Goal: Task Accomplishment & Management: Use online tool/utility

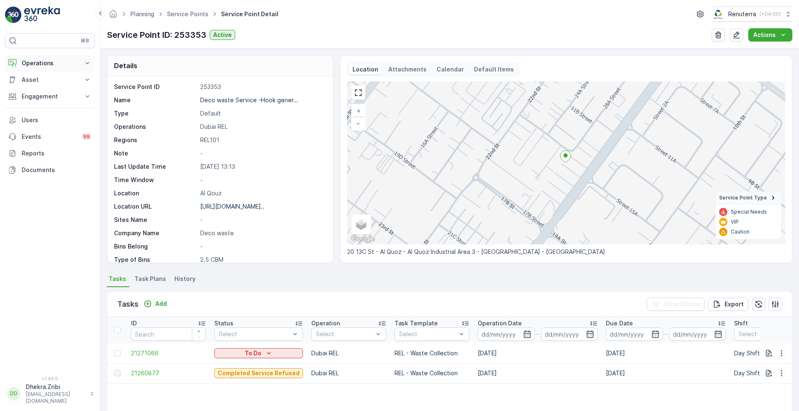
click at [73, 65] on p "Operations" at bounding box center [50, 63] width 57 height 8
click at [40, 93] on link "Planning" at bounding box center [56, 89] width 77 height 12
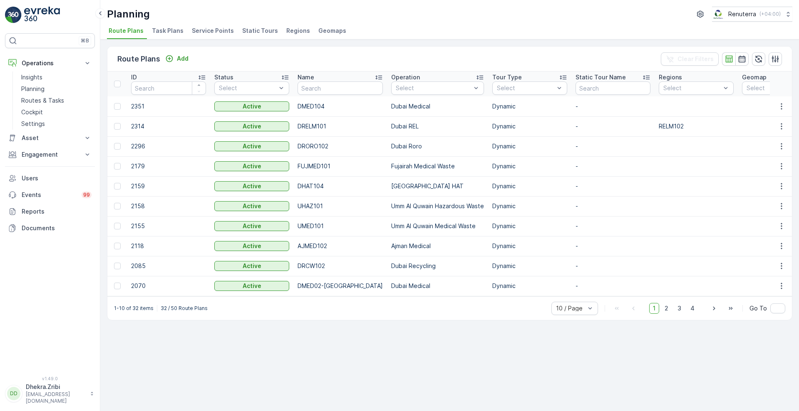
click at [196, 36] on li "Service Points" at bounding box center [213, 32] width 47 height 14
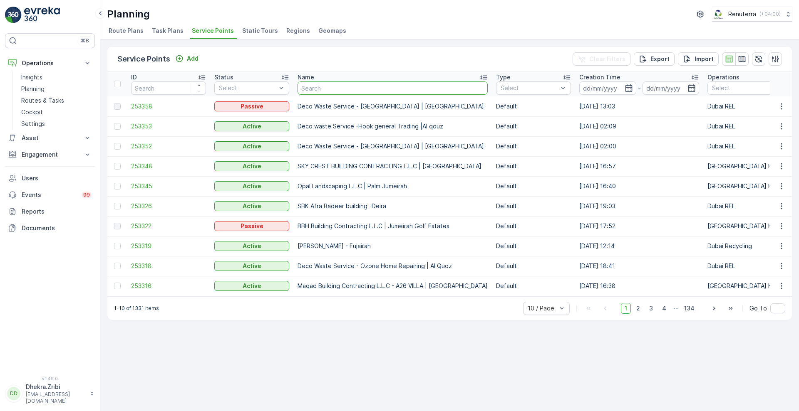
click at [345, 91] on input "text" at bounding box center [392, 88] width 190 height 13
type input "NEPHRO"
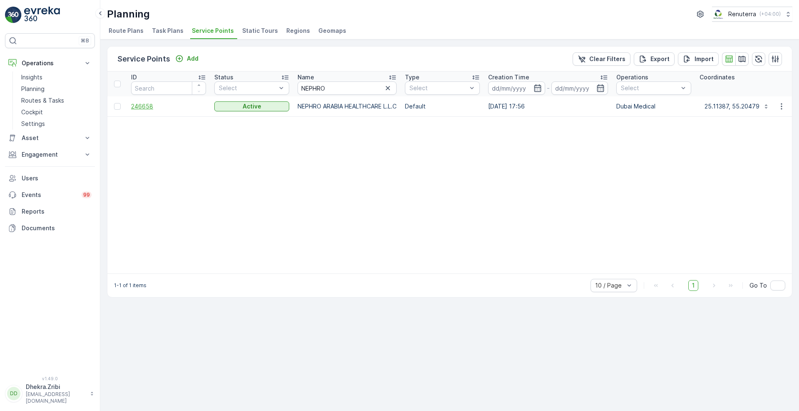
click at [146, 106] on span "246658" at bounding box center [168, 106] width 75 height 8
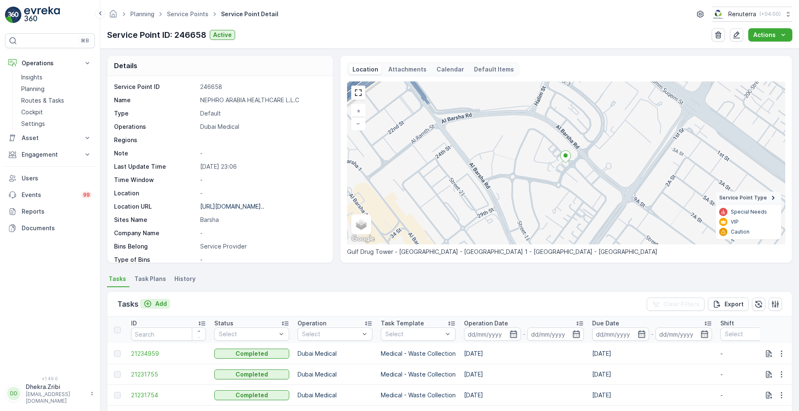
click at [152, 302] on div "Add" at bounding box center [155, 304] width 23 height 8
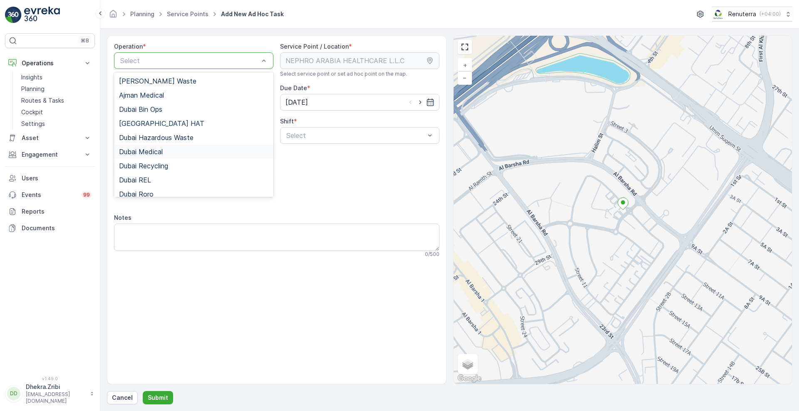
click at [156, 150] on span "Dubai Medical" at bounding box center [141, 151] width 44 height 7
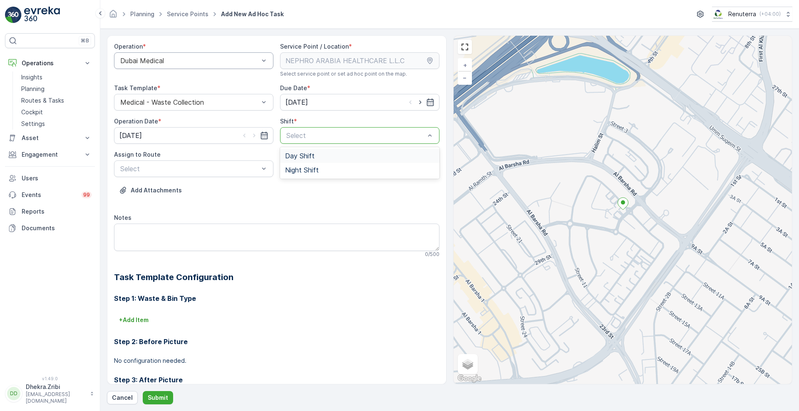
click at [310, 132] on div at bounding box center [355, 135] width 140 height 7
click at [293, 157] on span "Day Shift" at bounding box center [300, 155] width 30 height 7
click at [241, 172] on div at bounding box center [189, 168] width 140 height 7
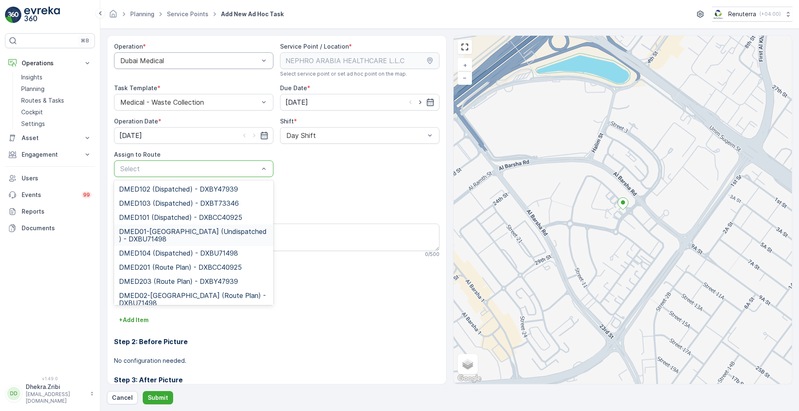
click at [185, 235] on span "DMED01-[GEOGRAPHIC_DATA] (Undispatched ) - DXBU71498" at bounding box center [193, 235] width 149 height 15
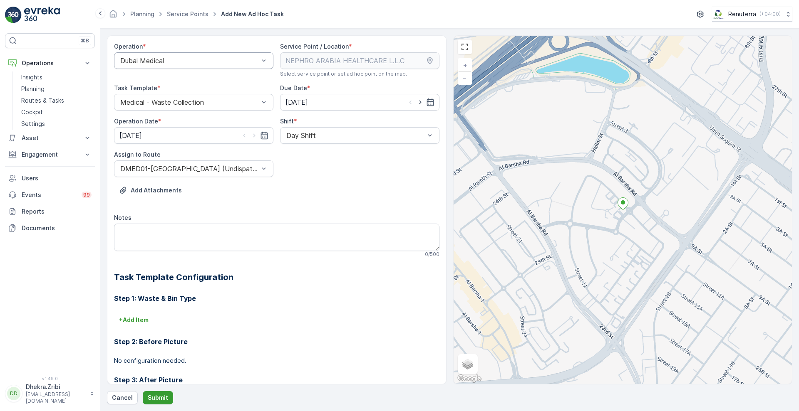
click at [156, 392] on button "Submit" at bounding box center [158, 397] width 30 height 13
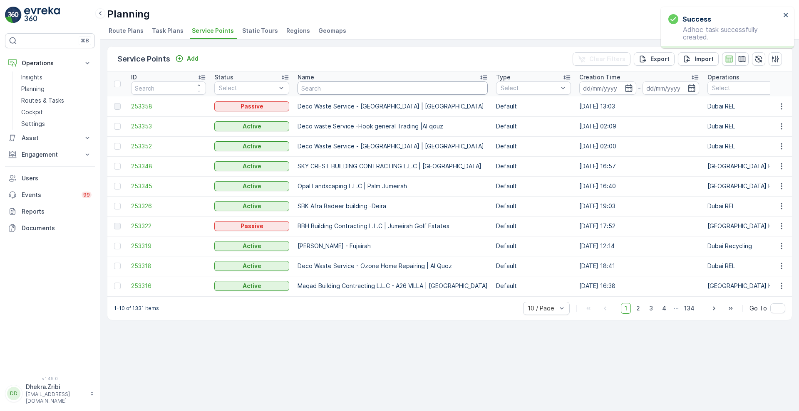
click at [339, 84] on input "text" at bounding box center [392, 88] width 190 height 13
type input "NEPHRO"
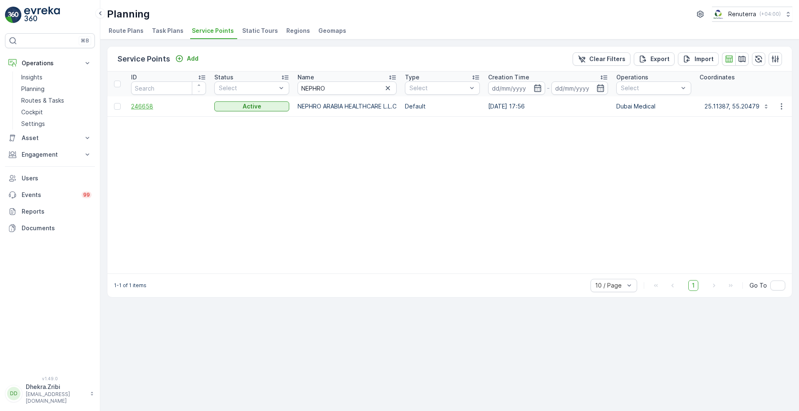
click at [150, 107] on span "246658" at bounding box center [168, 106] width 75 height 8
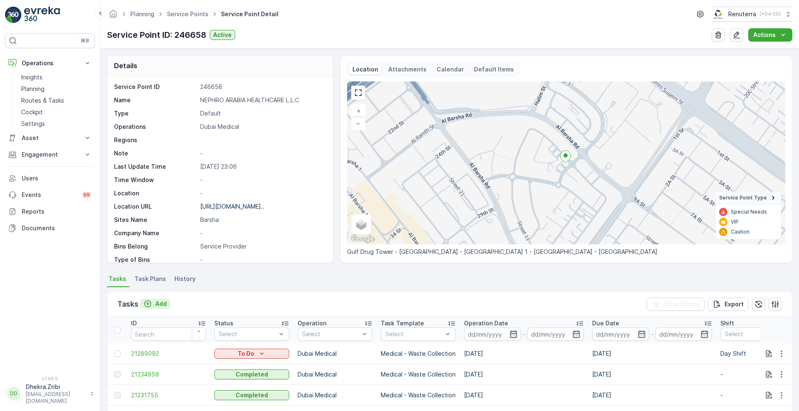
click at [165, 301] on p "Add" at bounding box center [161, 304] width 12 height 8
click at [162, 307] on p "Add" at bounding box center [161, 304] width 12 height 8
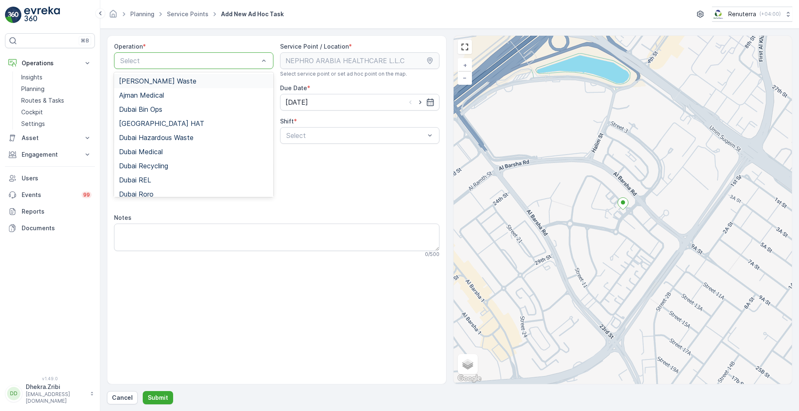
click at [245, 63] on div at bounding box center [189, 60] width 140 height 7
click at [163, 149] on span "Dubai Medical" at bounding box center [141, 151] width 44 height 7
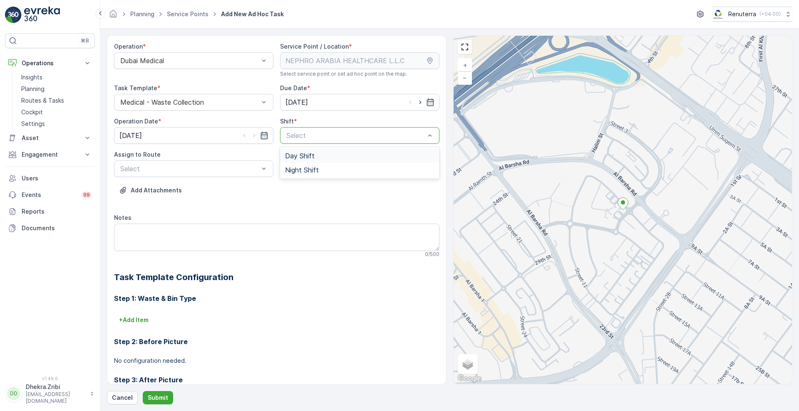
click at [325, 134] on div at bounding box center [355, 135] width 140 height 7
click at [310, 155] on span "Day Shift" at bounding box center [300, 155] width 30 height 7
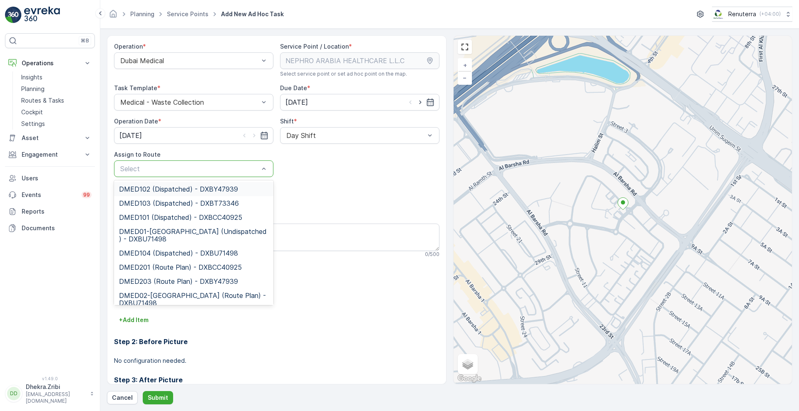
click at [243, 175] on div "Select" at bounding box center [193, 169] width 159 height 17
click at [197, 235] on span "DMED01-[GEOGRAPHIC_DATA] (Undispatched ) - DXBU71498" at bounding box center [193, 235] width 149 height 15
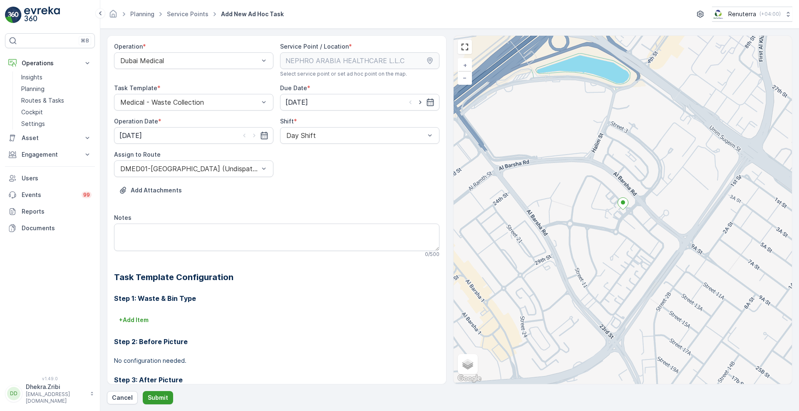
click at [151, 393] on button "Submit" at bounding box center [158, 397] width 30 height 13
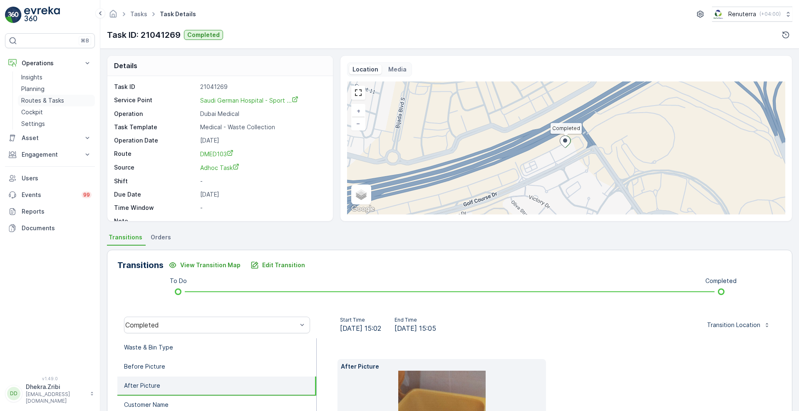
click at [45, 99] on p "Routes & Tasks" at bounding box center [42, 101] width 43 height 8
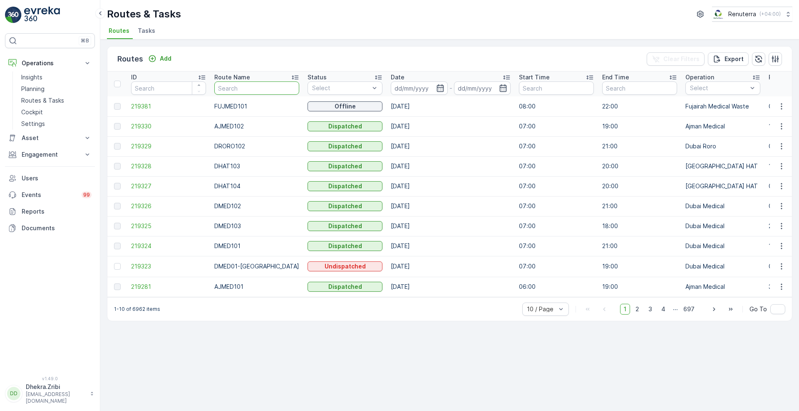
click at [240, 89] on input "text" at bounding box center [256, 88] width 85 height 13
type input "REL"
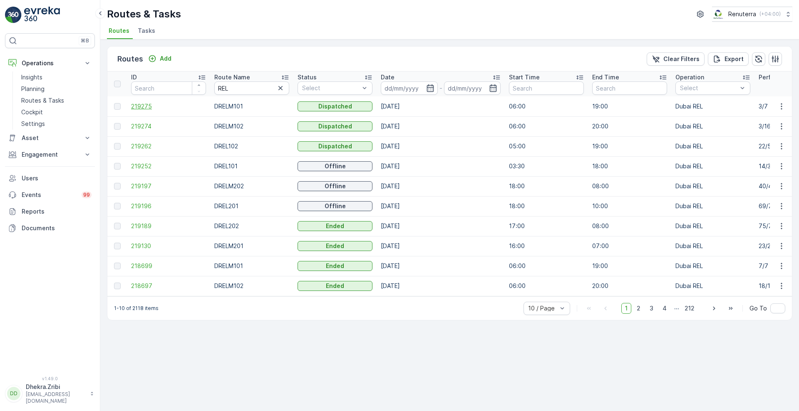
click at [143, 105] on span "219275" at bounding box center [168, 106] width 75 height 8
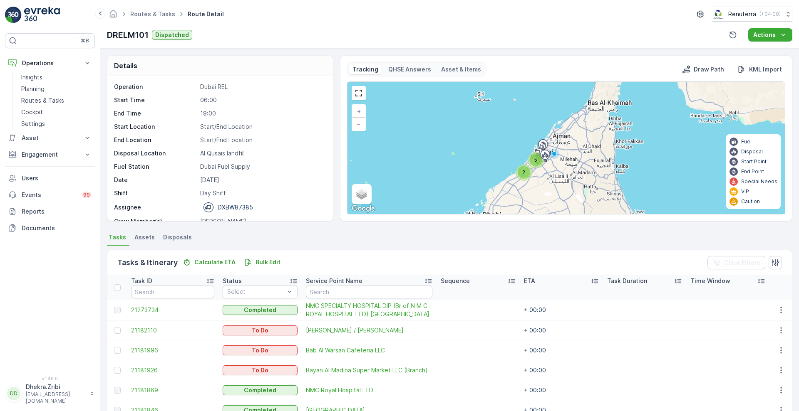
scroll to position [117, 0]
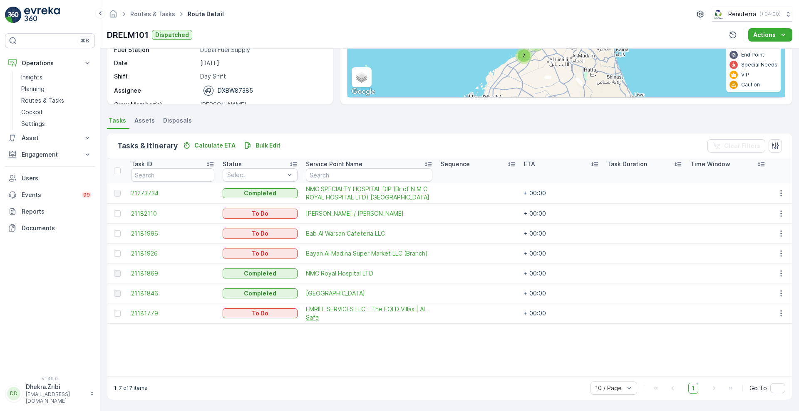
click at [393, 310] on span "EMRILL SERVICES LLC - The FOLD Villas | Al Safa" at bounding box center [369, 313] width 126 height 17
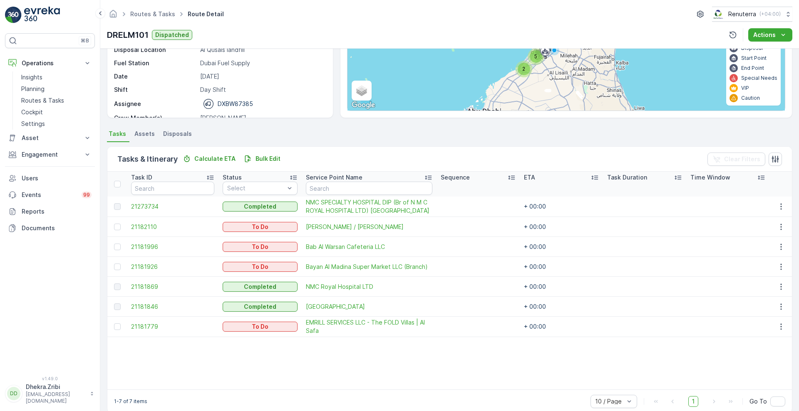
scroll to position [117, 0]
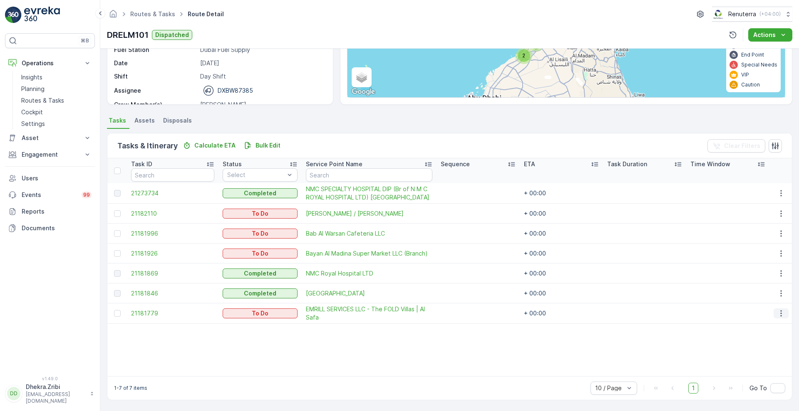
click at [779, 314] on icon "button" at bounding box center [781, 314] width 8 height 8
click at [752, 348] on span "Change Route" at bounding box center [760, 349] width 40 height 8
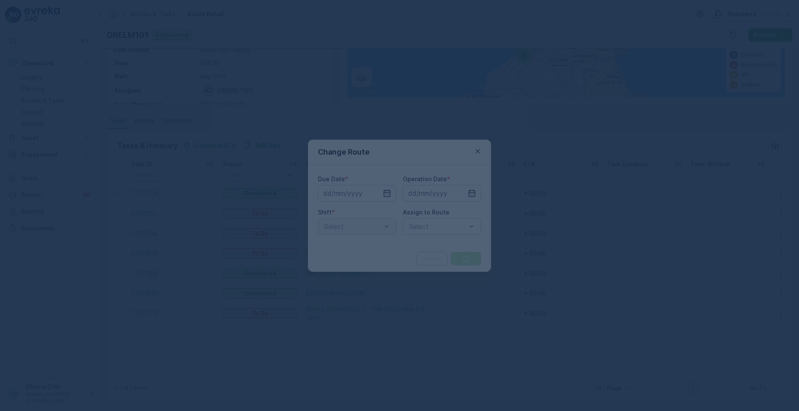
type input "[DATE]"
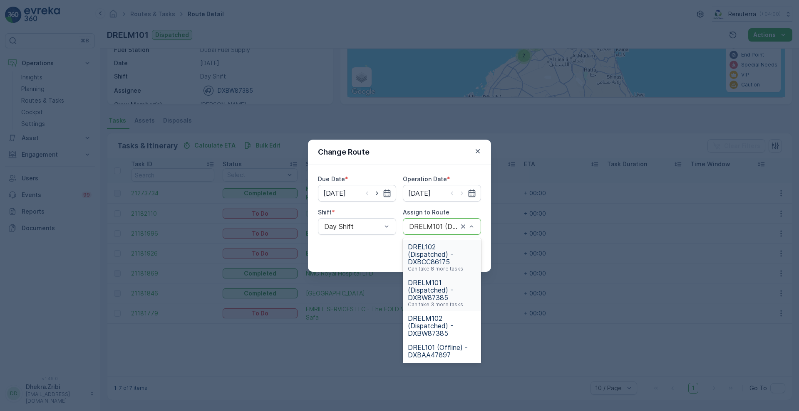
click at [469, 221] on div at bounding box center [467, 227] width 17 height 16
click at [454, 260] on span "DREL102 (Dispatched) - DXBCC86175" at bounding box center [442, 254] width 68 height 22
click at [427, 325] on span "DRELM102 (Dispatched) - DXBW87385" at bounding box center [442, 326] width 68 height 22
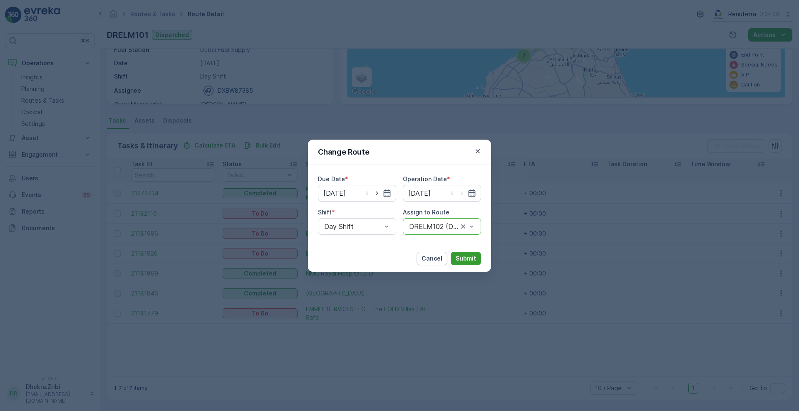
click at [470, 259] on p "Submit" at bounding box center [466, 259] width 20 height 8
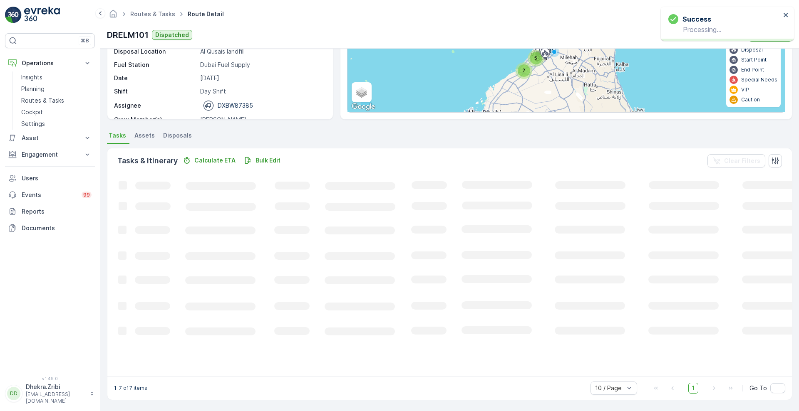
scroll to position [114, 0]
